Goal: Find specific page/section: Find specific page/section

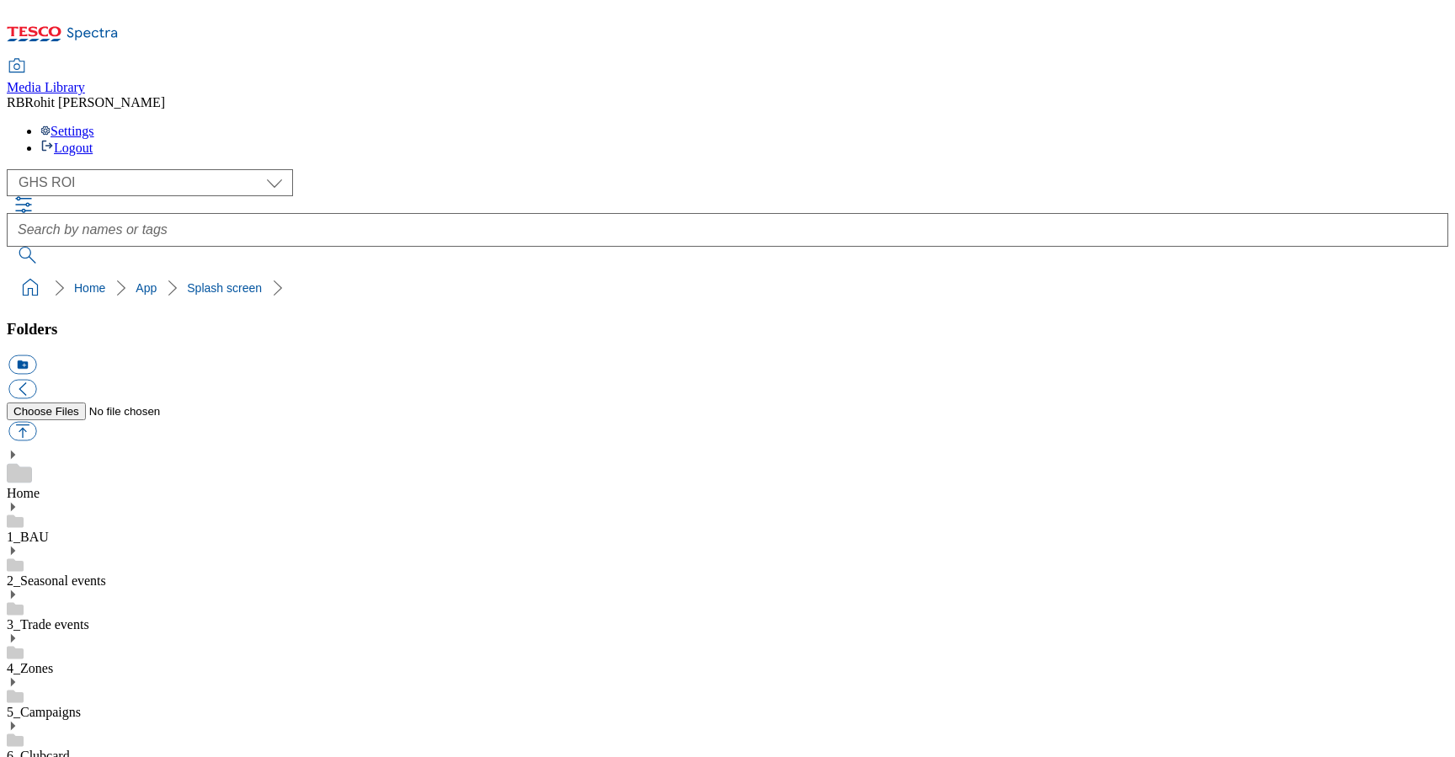
select select "flare-ghs-roi"
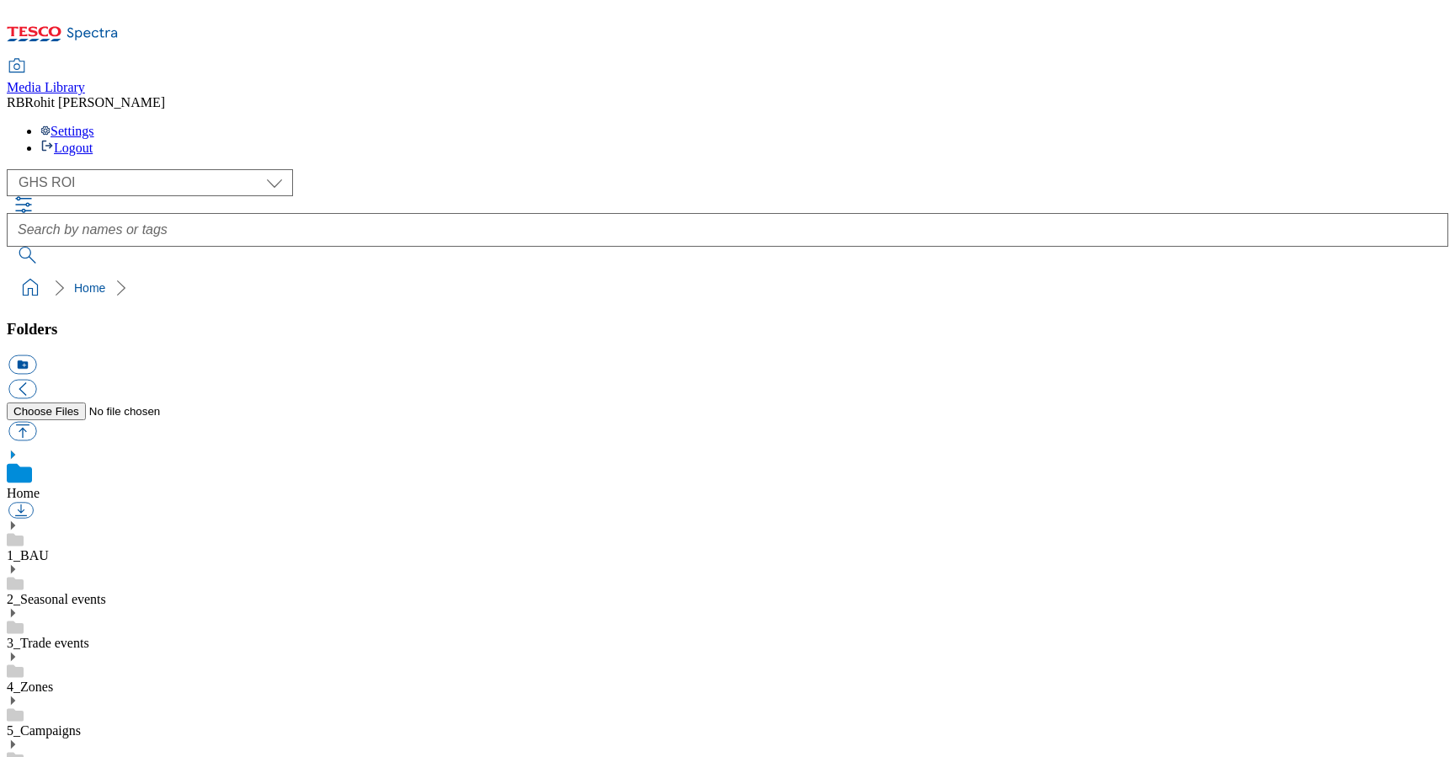
scroll to position [3, 0]
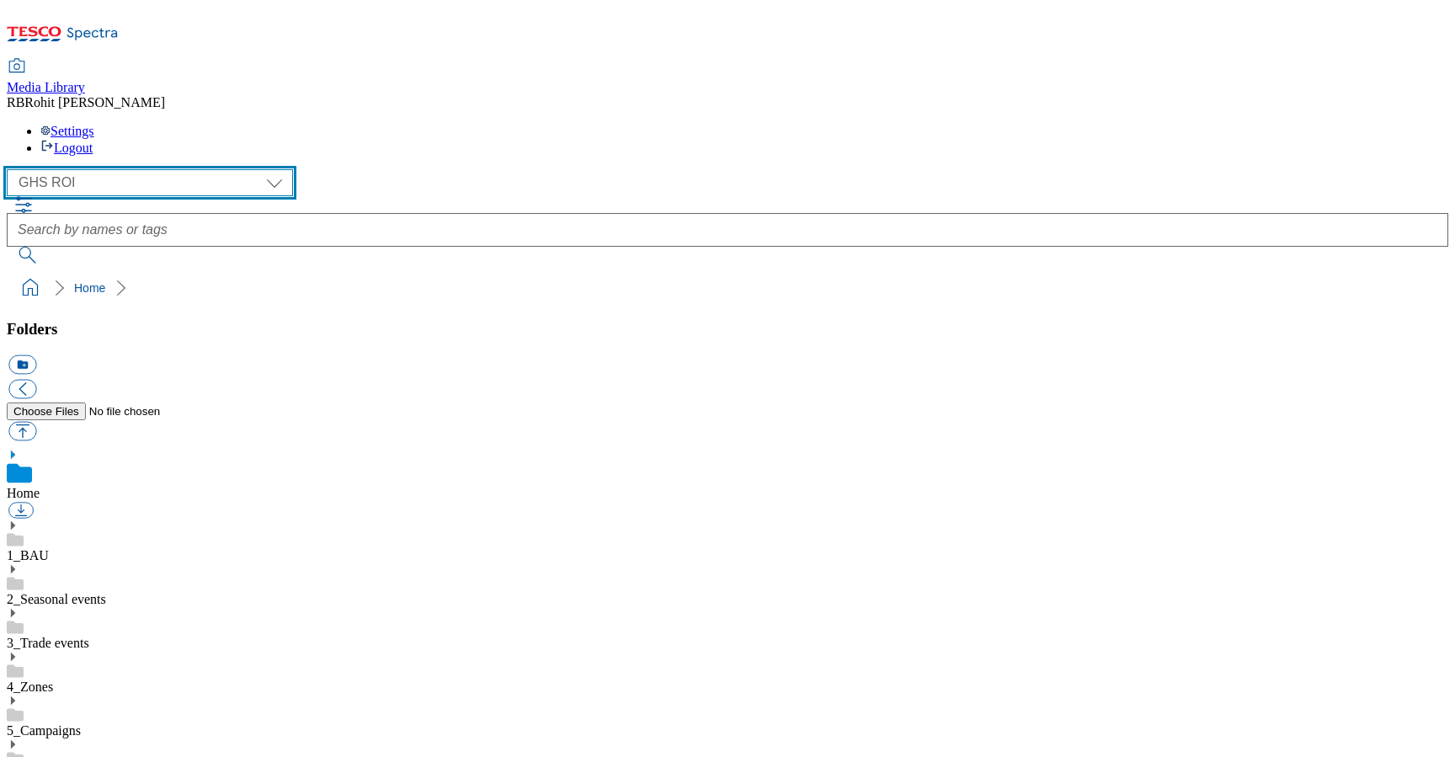
click at [153, 169] on select "Clubcard Marketing Clubcard ROI Dotcom UK GHS Marketing UK GHS ROI Realfood Tes…" at bounding box center [150, 182] width 286 height 27
select select "flare-ghs-mktg"
click at [12, 169] on select "Clubcard Marketing Clubcard ROI Dotcom UK GHS Marketing UK GHS ROI Realfood Tes…" at bounding box center [150, 182] width 286 height 27
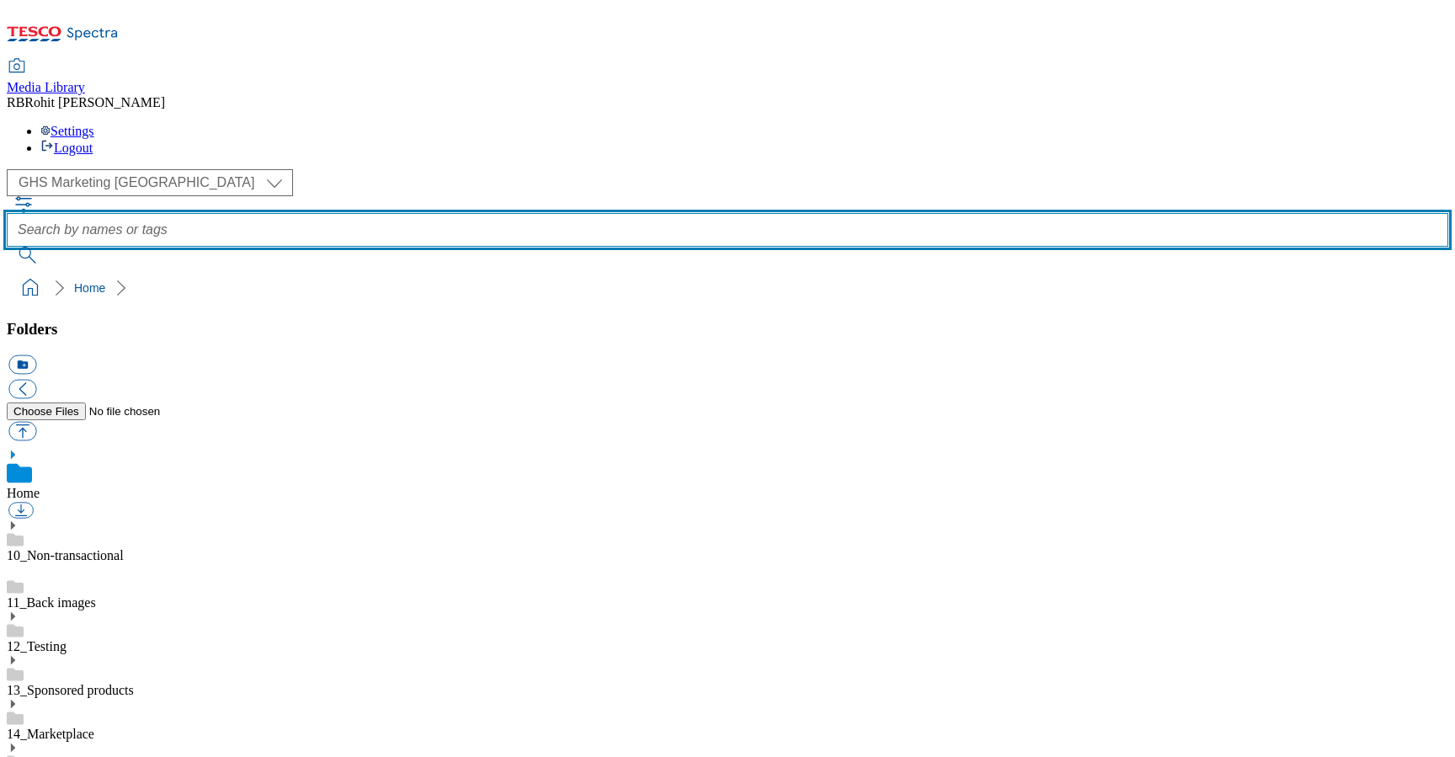
click at [572, 213] on input "text" at bounding box center [727, 230] width 1441 height 34
type input "eyes"
click at [7, 247] on button "submit" at bounding box center [29, 255] width 44 height 17
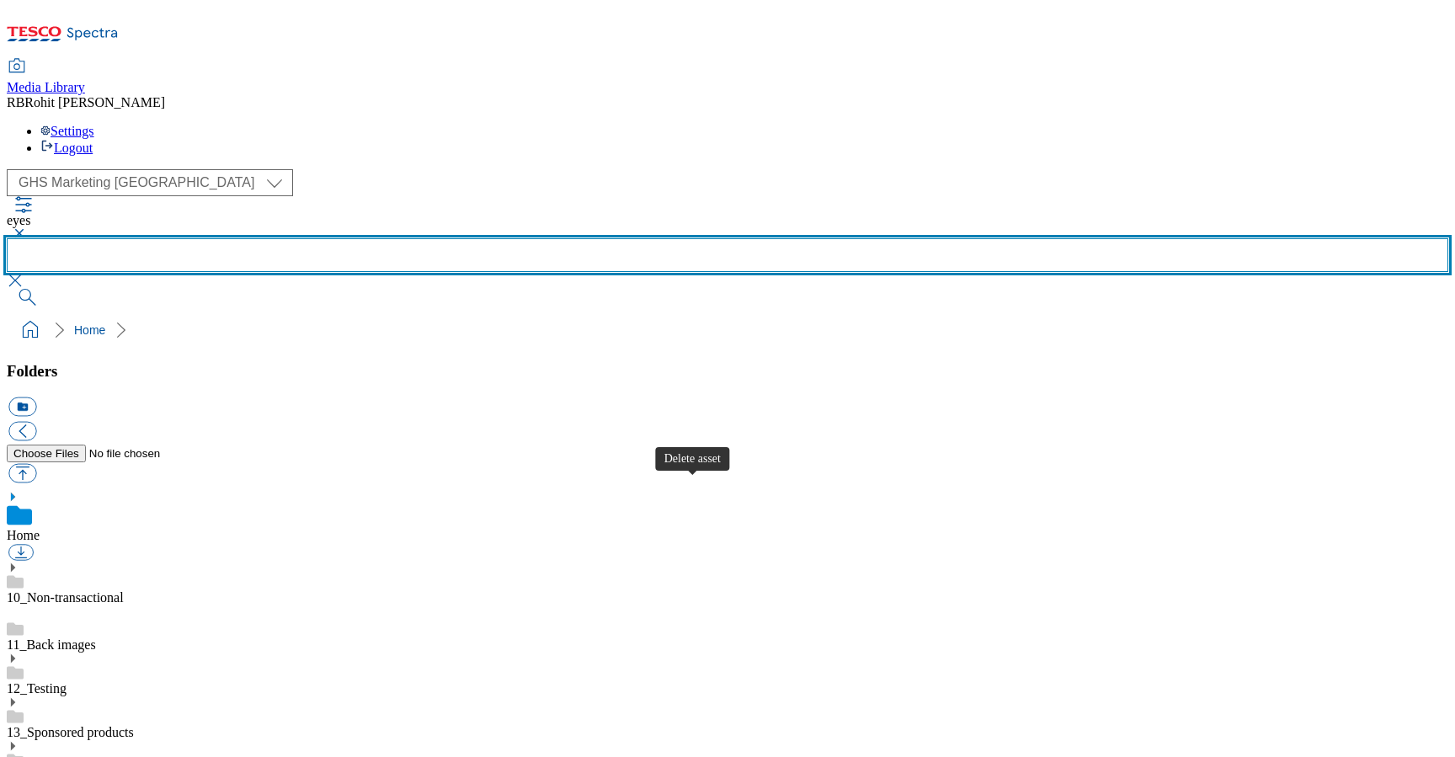
scroll to position [947, 0]
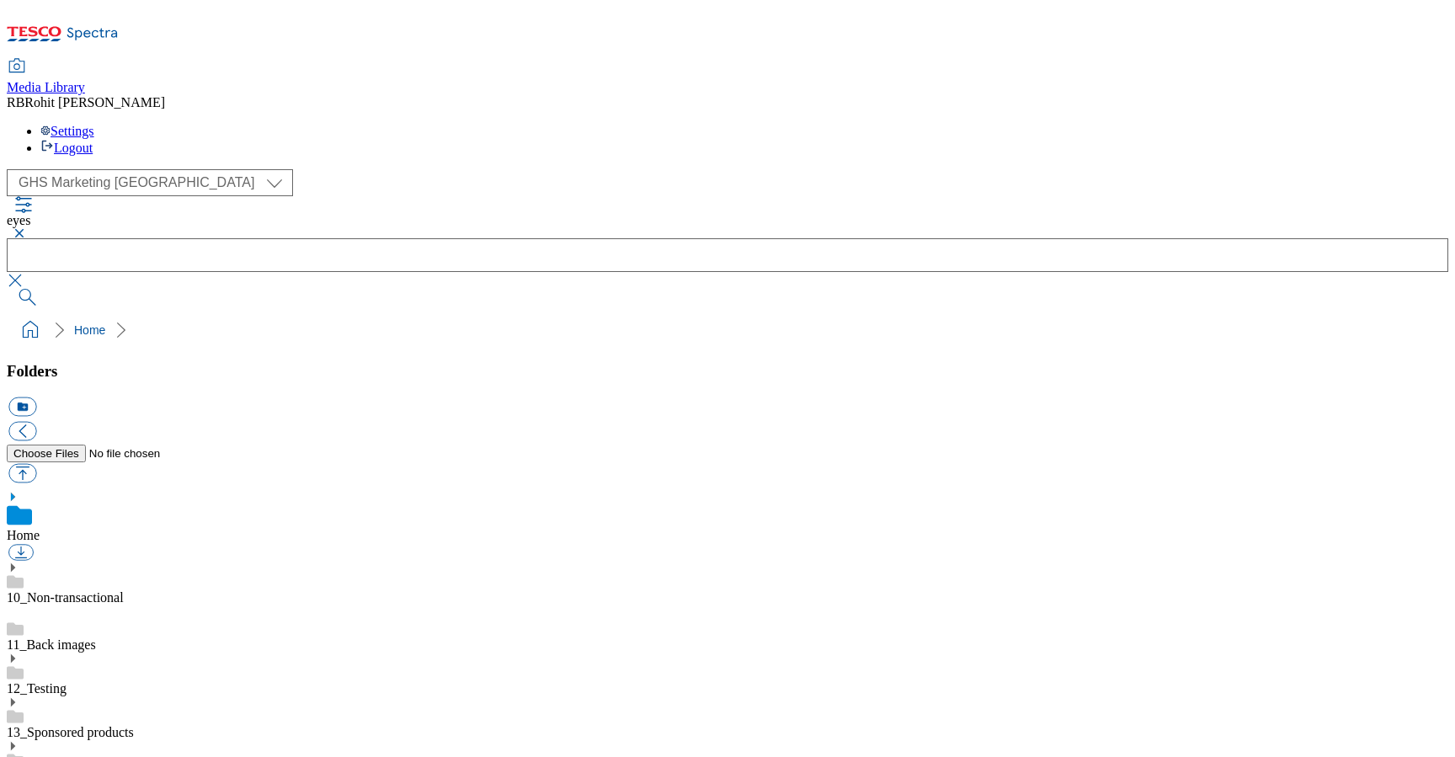
click at [27, 228] on button "button" at bounding box center [17, 233] width 20 height 10
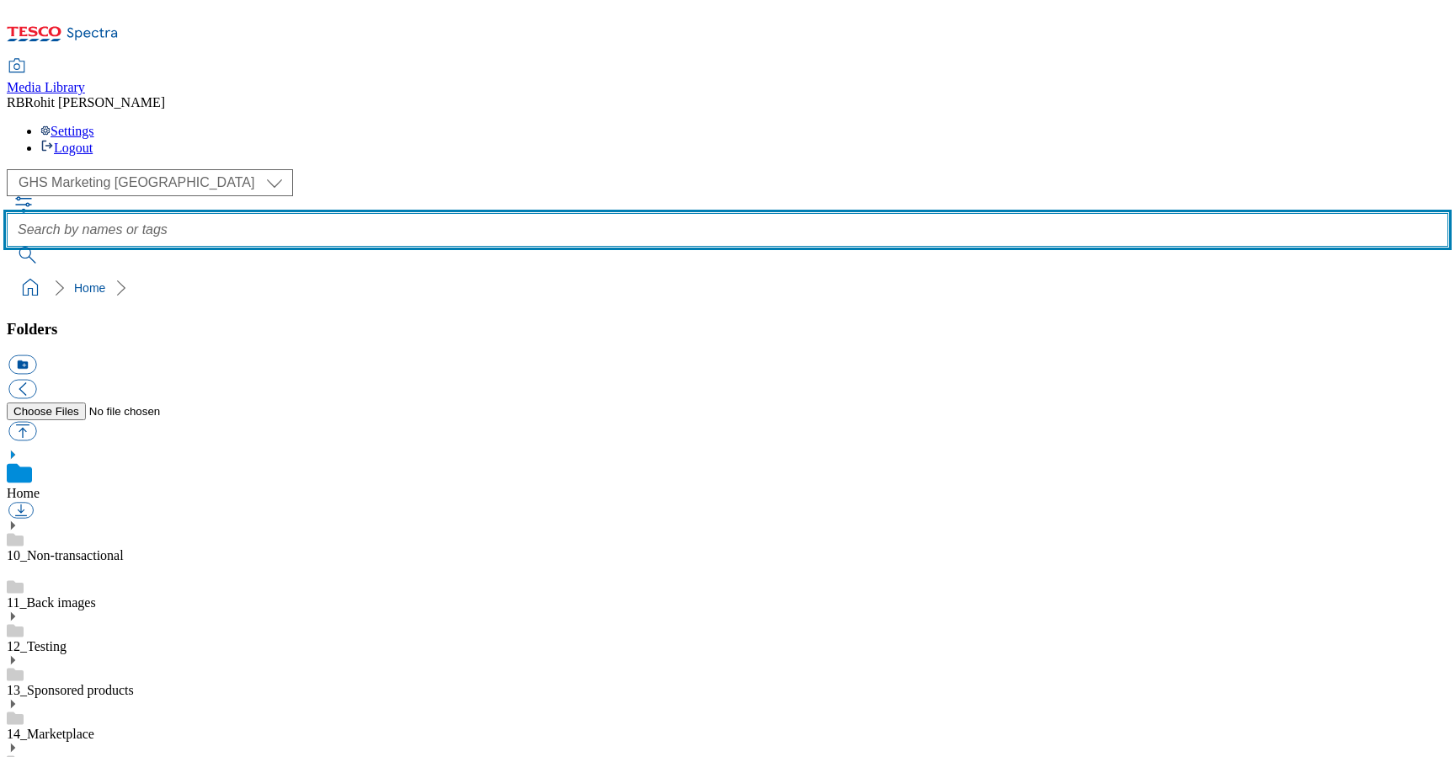
click at [546, 213] on input "text" at bounding box center [727, 230] width 1441 height 34
type input "eye"
click at [7, 247] on button "submit" at bounding box center [29, 255] width 44 height 17
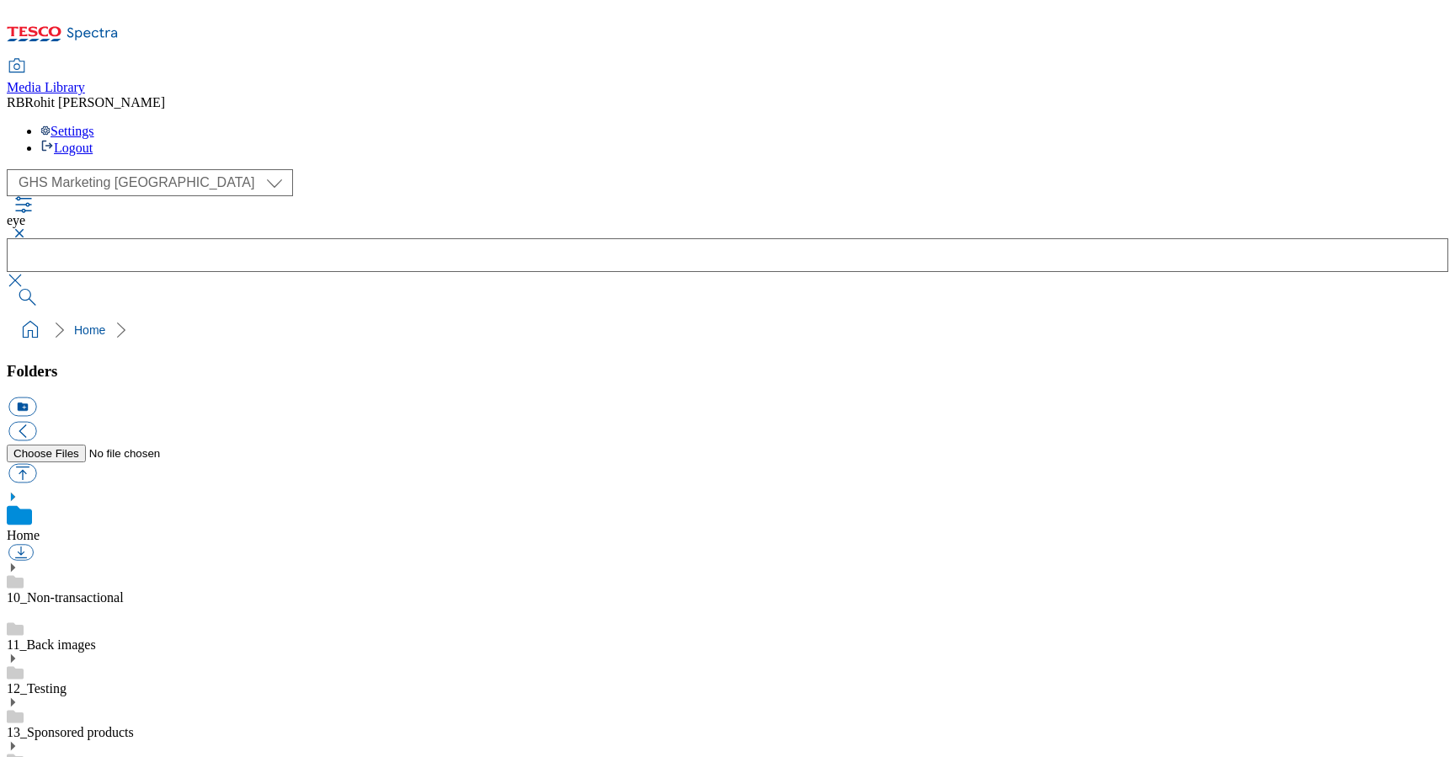
click at [27, 228] on button "button" at bounding box center [17, 233] width 20 height 10
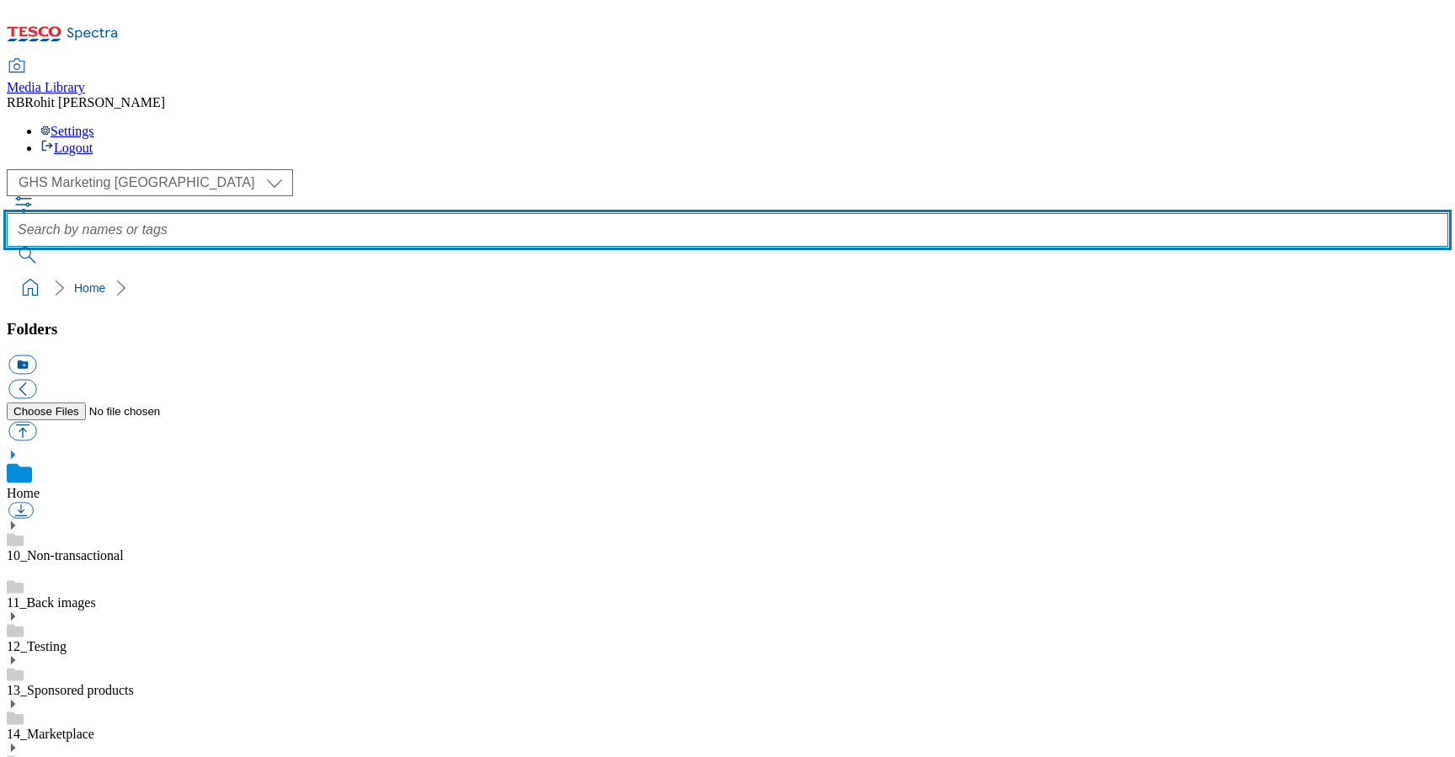
click at [537, 213] on input "text" at bounding box center [727, 230] width 1441 height 34
type input "bemy"
click at [7, 247] on button "submit" at bounding box center [29, 255] width 44 height 17
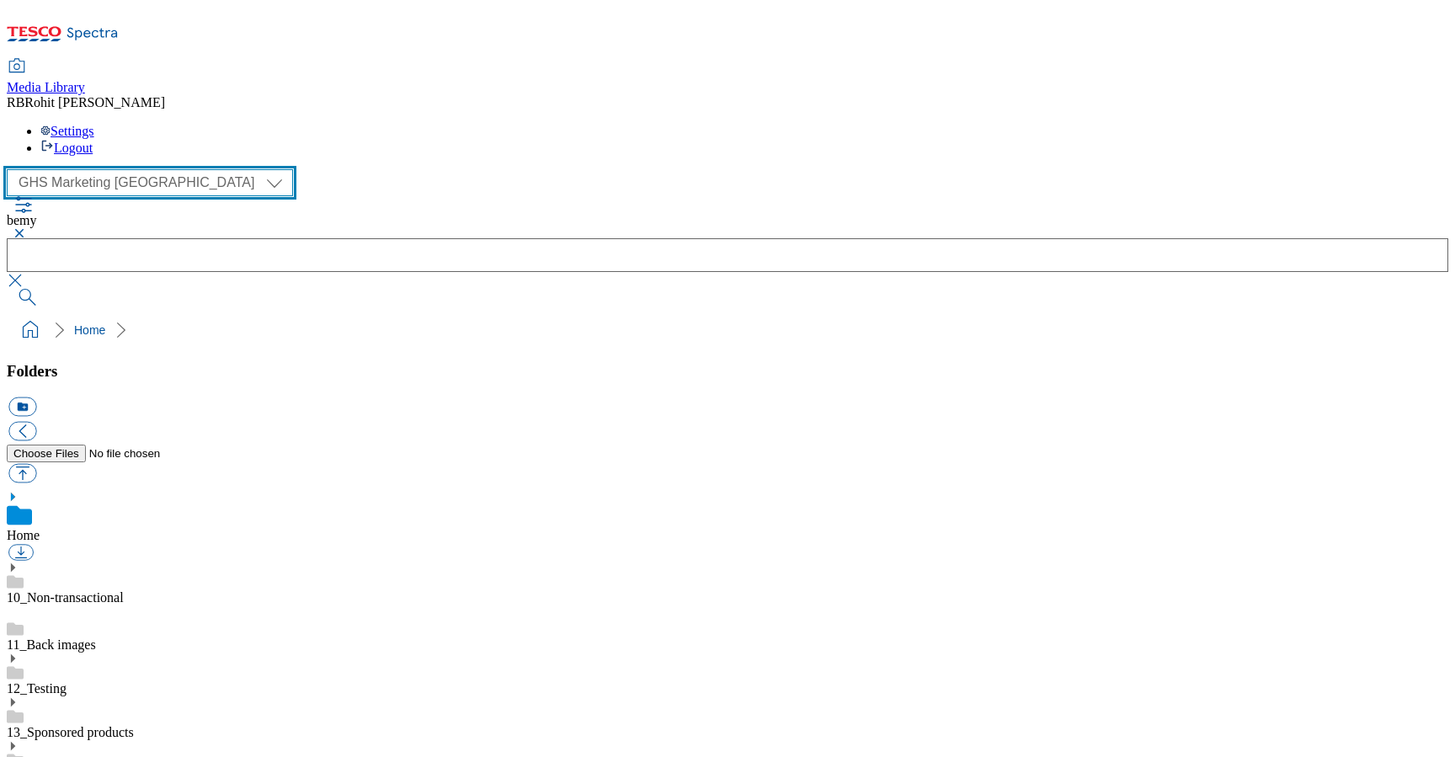
click at [132, 169] on select "Clubcard Marketing Clubcard ROI Dotcom UK GHS Marketing UK GHS ROI Realfood Tes…" at bounding box center [150, 182] width 286 height 27
select select "flare-homepage"
click at [12, 169] on select "Clubcard Marketing Clubcard ROI Dotcom UK GHS Marketing UK GHS ROI Realfood Tes…" at bounding box center [150, 182] width 286 height 27
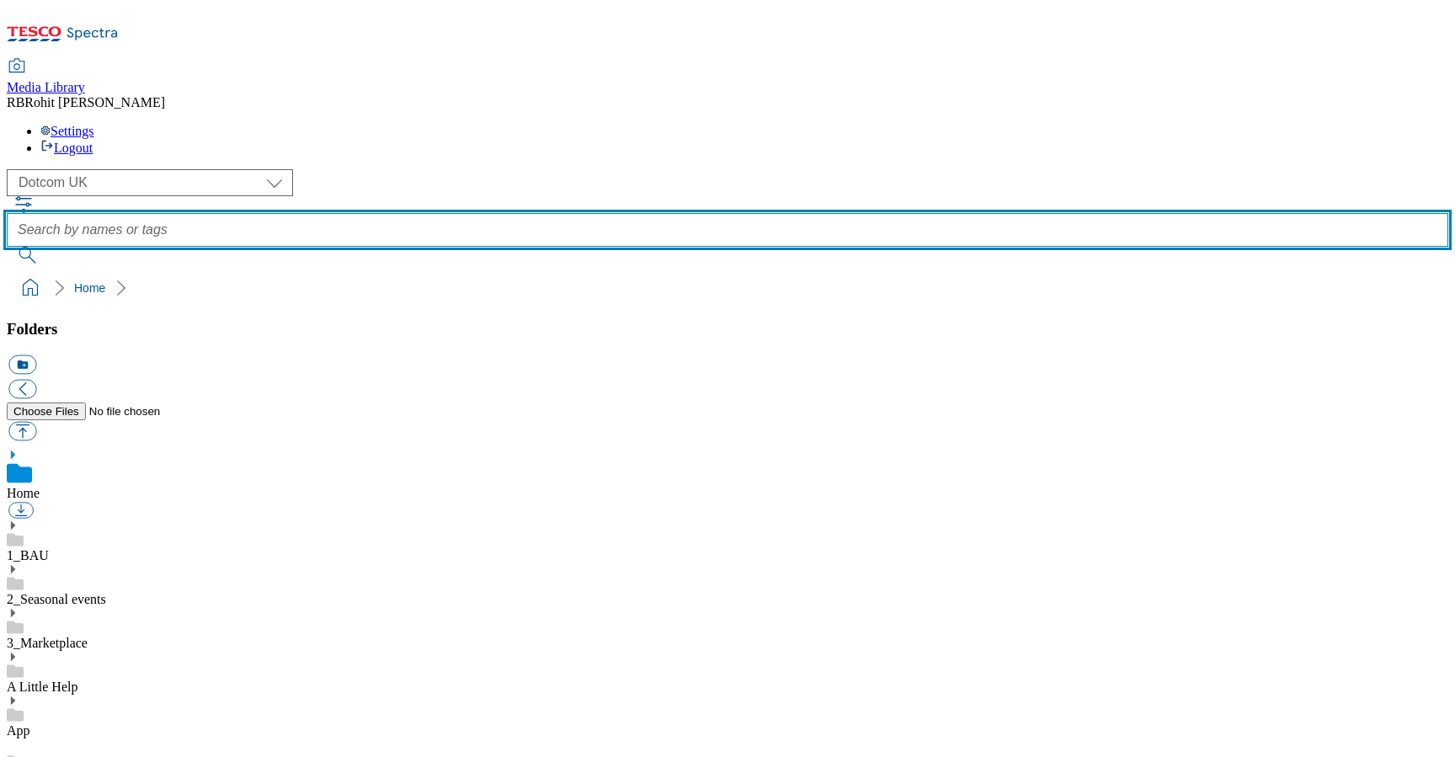
click at [576, 213] on input "text" at bounding box center [727, 230] width 1441 height 34
type input "eye"
click at [7, 247] on button "submit" at bounding box center [29, 255] width 44 height 17
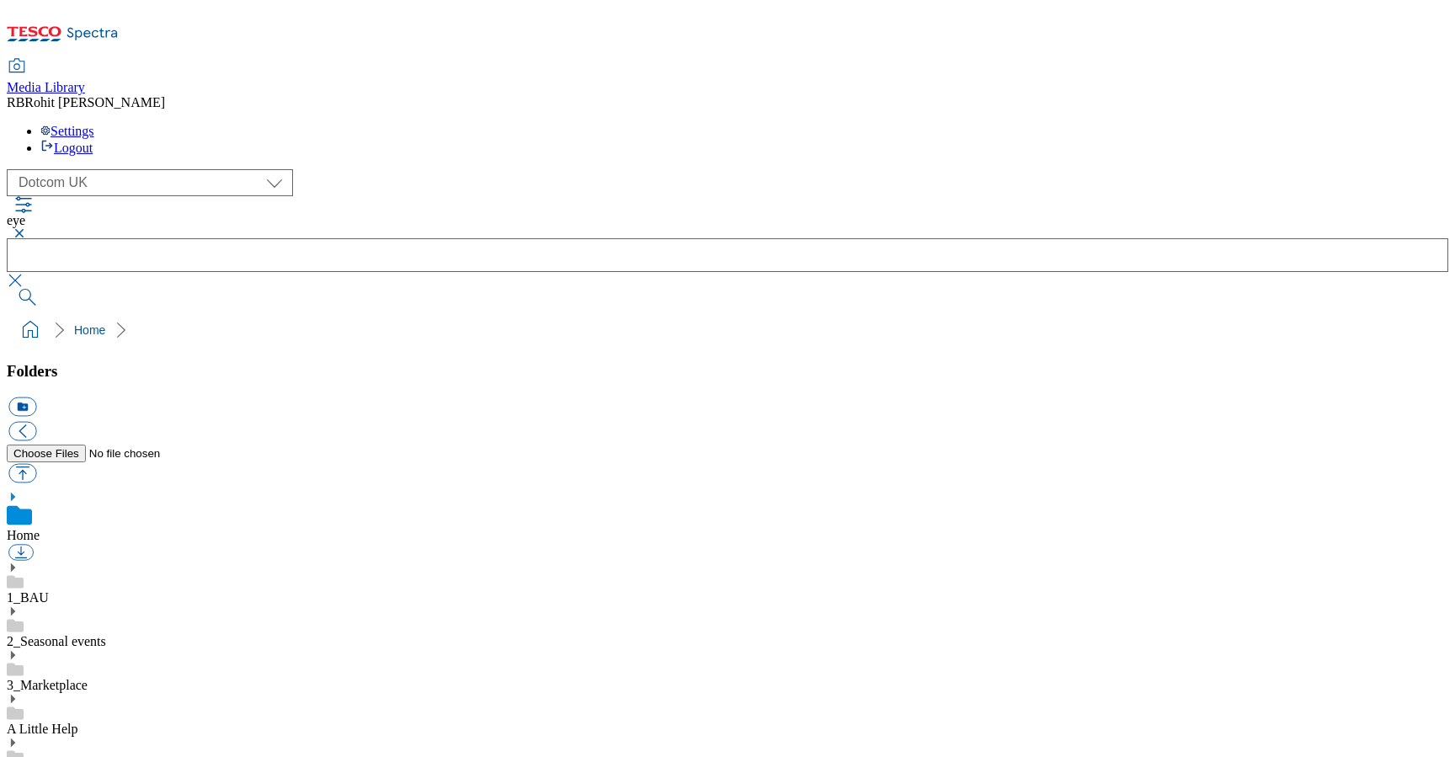
click at [1227, 60] on div "Media Library RB Rohit Bhalla Settings Logout" at bounding box center [727, 108] width 1441 height 96
